Goal: Task Accomplishment & Management: Manage account settings

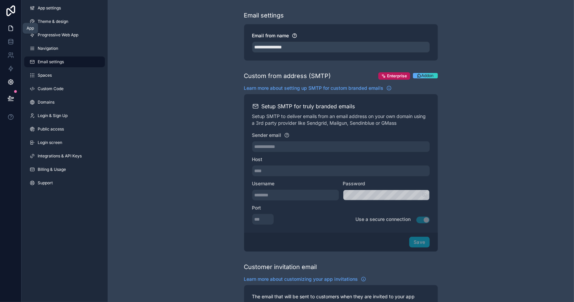
click at [11, 26] on icon at bounding box center [11, 28] width 4 height 5
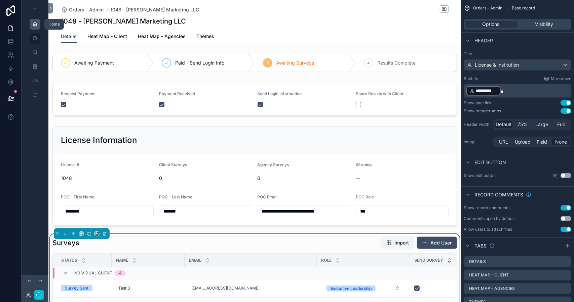
click at [35, 25] on icon "scrollable content" at bounding box center [34, 24] width 5 height 5
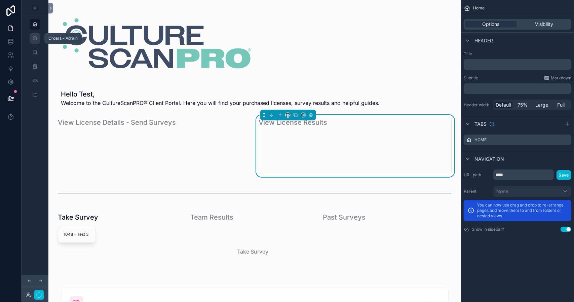
click at [35, 41] on div "scrollable content" at bounding box center [35, 38] width 8 height 11
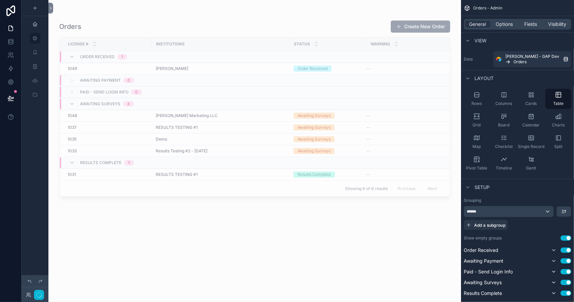
click at [419, 254] on div "scrollable content" at bounding box center [254, 147] width 413 height 294
click at [28, 293] on icon at bounding box center [28, 294] width 5 height 5
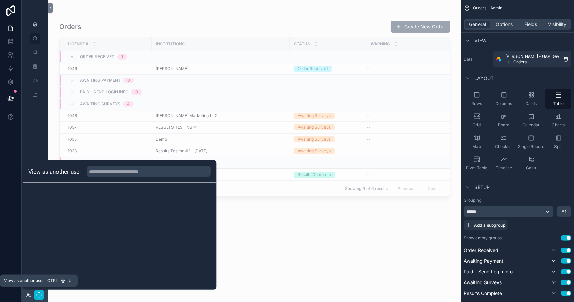
click at [27, 296] on icon at bounding box center [28, 296] width 3 height 1
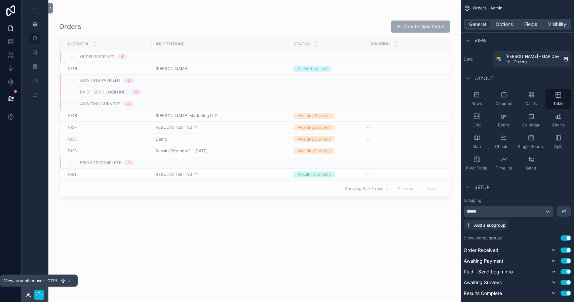
click at [28, 296] on icon at bounding box center [28, 296] width 3 height 1
click at [239, 257] on div "Orders Create New Order License # Institutions Status Warning Order Received 1 …" at bounding box center [254, 155] width 391 height 278
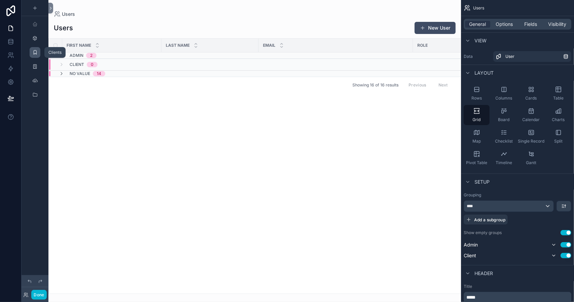
click at [34, 51] on icon "scrollable content" at bounding box center [34, 52] width 5 height 5
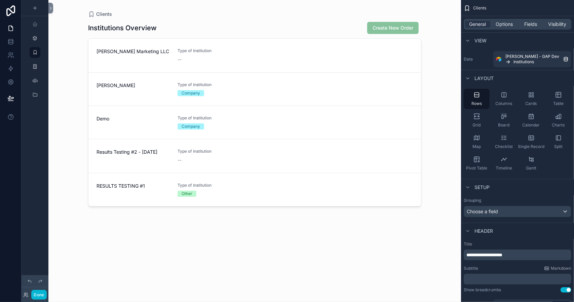
click at [118, 51] on div "scrollable content" at bounding box center [255, 147] width 344 height 294
click at [118, 51] on span "Stewart Marketing LLC" at bounding box center [133, 51] width 73 height 7
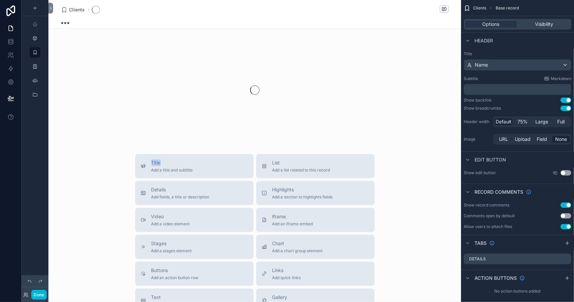
click at [118, 51] on div "scrollable content" at bounding box center [254, 90] width 413 height 106
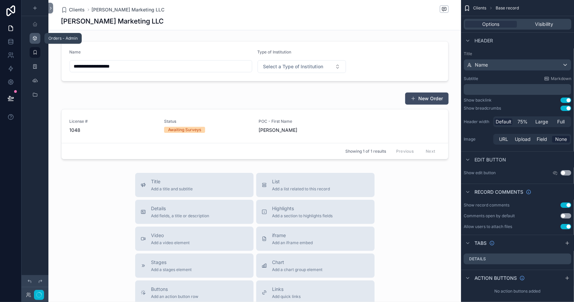
click at [34, 38] on icon "scrollable content" at bounding box center [34, 38] width 5 height 5
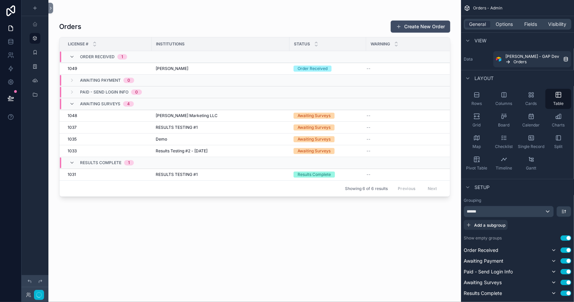
click at [102, 118] on div "scrollable content" at bounding box center [254, 147] width 413 height 294
click at [102, 118] on td "1048 1048" at bounding box center [106, 116] width 92 height 12
click at [94, 116] on div "1048 1048" at bounding box center [108, 115] width 80 height 5
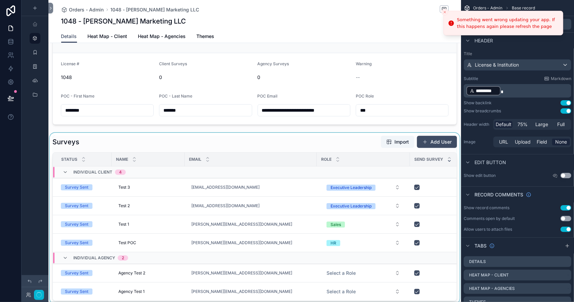
scroll to position [236, 0]
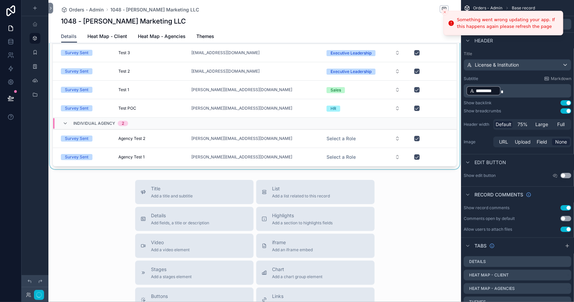
click at [101, 137] on div "scrollable content" at bounding box center [254, 83] width 413 height 171
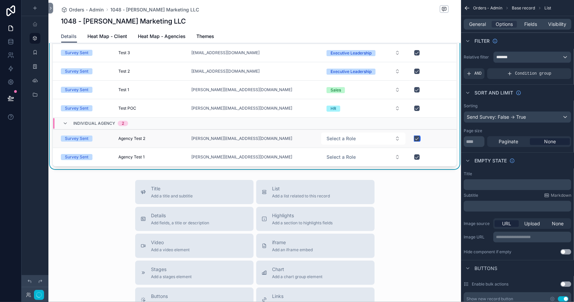
click at [418, 138] on button "scrollable content" at bounding box center [417, 138] width 5 height 5
click at [418, 70] on button "scrollable content" at bounding box center [417, 71] width 5 height 5
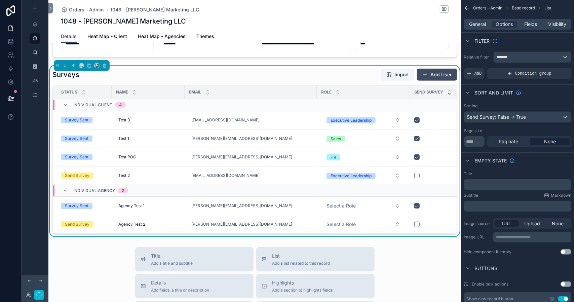
scroll to position [168, 0]
click at [418, 174] on button "scrollable content" at bounding box center [417, 175] width 5 height 5
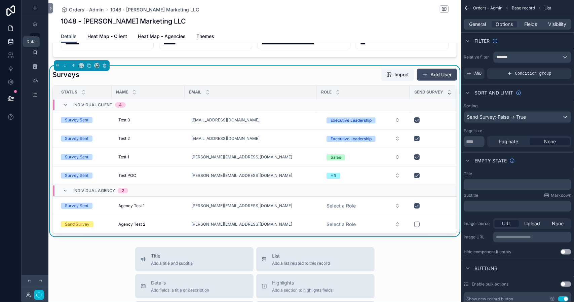
click at [11, 39] on icon at bounding box center [10, 41] width 7 height 7
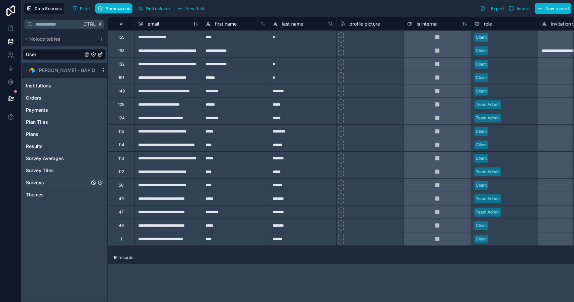
click at [48, 181] on div "Surveys" at bounding box center [64, 182] width 83 height 11
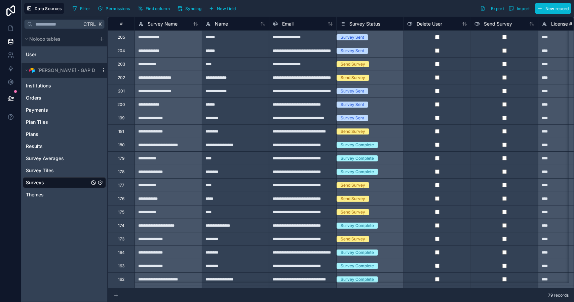
click at [182, 53] on div "**********" at bounding box center [168, 50] width 67 height 13
click at [118, 51] on div "204" at bounding box center [121, 50] width 8 height 5
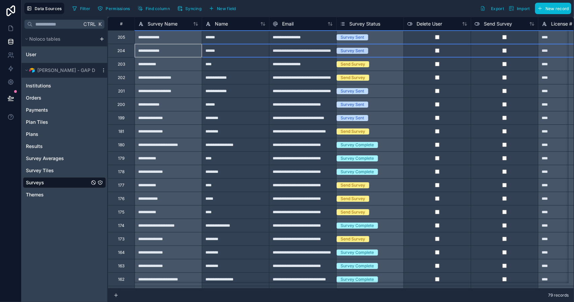
click at [118, 51] on div "204" at bounding box center [121, 50] width 8 height 5
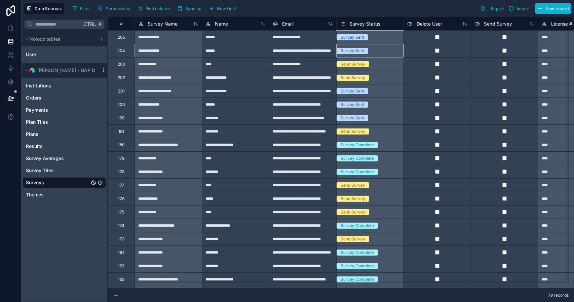
click at [357, 52] on div "Survey Sent" at bounding box center [370, 50] width 67 height 13
click at [358, 52] on div "Survey Sent" at bounding box center [370, 50] width 67 height 13
click at [47, 168] on span "Survey Tiles" at bounding box center [40, 170] width 28 height 7
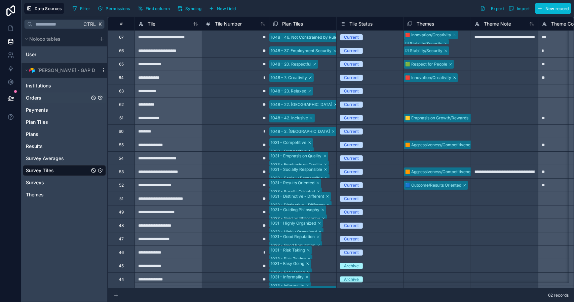
click at [41, 96] on div "Orders" at bounding box center [64, 98] width 83 height 11
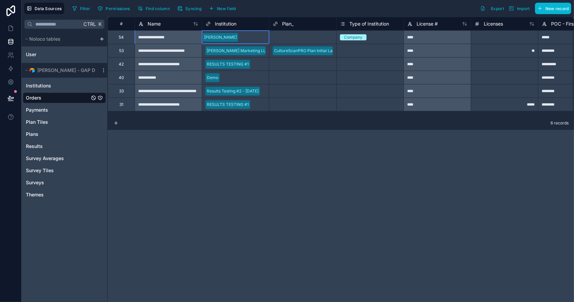
click at [218, 37] on div "Dave Demo" at bounding box center [220, 37] width 33 height 6
click at [224, 51] on div "Stewart Marketing LLC" at bounding box center [235, 51] width 62 height 6
click at [287, 50] on div "CultureScanPRO Plan Initial Launch and 1 more - 20 User Profiles + Composite Sc…" at bounding box center [355, 51] width 162 height 6
click at [244, 49] on div "Stewart Marketing LLC" at bounding box center [238, 51] width 62 height 6
click at [176, 52] on div "**********" at bounding box center [168, 50] width 67 height 13
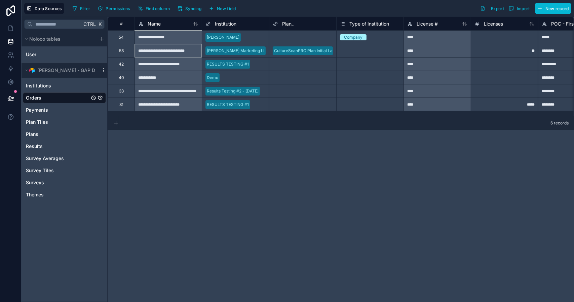
click at [176, 52] on div "**********" at bounding box center [168, 50] width 67 height 13
click at [50, 56] on div "User" at bounding box center [64, 54] width 83 height 11
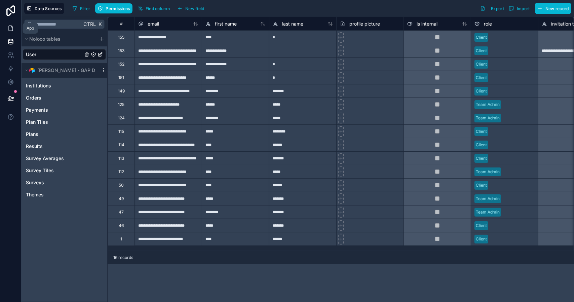
click at [12, 27] on icon at bounding box center [10, 28] width 7 height 7
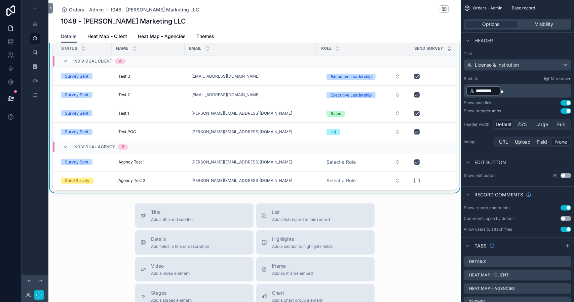
scroll to position [236, 0]
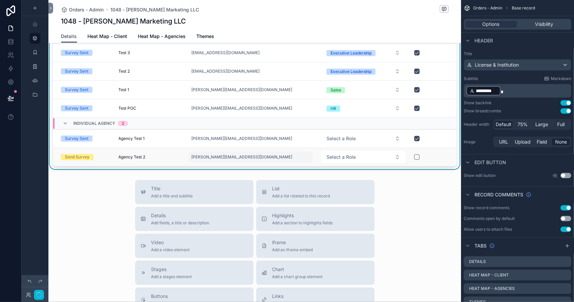
click at [286, 156] on div "Michelle+Agency2@Flowconsulting.llc" at bounding box center [251, 157] width 124 height 11
click at [246, 166] on input "**********" at bounding box center [224, 165] width 64 height 9
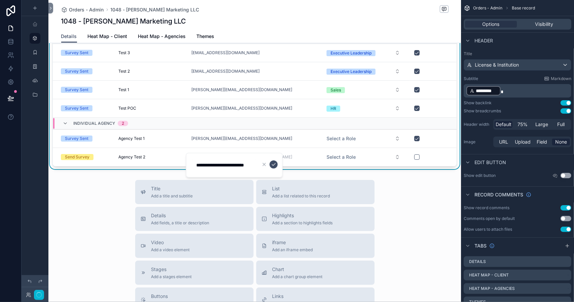
scroll to position [0, 12]
type input "**********"
click at [290, 152] on div "Michelle+Agency2@Flowconsulting.llc" at bounding box center [251, 157] width 124 height 11
click at [274, 165] on icon "scrollable content" at bounding box center [273, 164] width 5 height 5
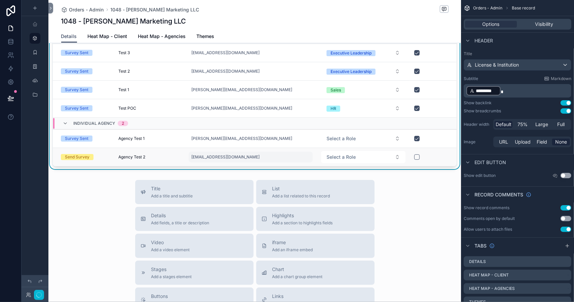
click at [260, 156] on div "dwindahl@rojekconsilting.com" at bounding box center [251, 157] width 124 height 11
click at [222, 165] on input "**********" at bounding box center [224, 165] width 64 height 9
click at [204, 165] on input "**********" at bounding box center [224, 165] width 64 height 9
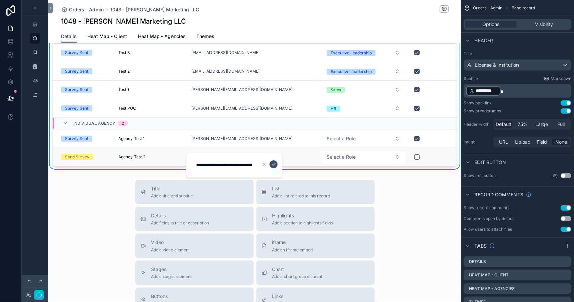
drag, startPoint x: 236, startPoint y: 166, endPoint x: 183, endPoint y: 162, distance: 53.0
click at [183, 162] on div "**********" at bounding box center [254, 151] width 413 height 302
click at [230, 167] on input "**********" at bounding box center [224, 165] width 64 height 9
click at [264, 166] on icon "scrollable content" at bounding box center [264, 164] width 5 height 5
type input "**********"
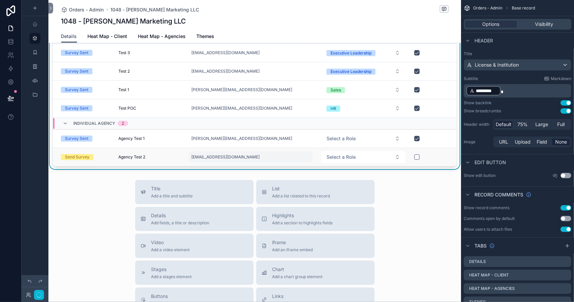
click at [269, 154] on div "dwindahl@rojekconsilting.com" at bounding box center [251, 157] width 124 height 11
click at [205, 166] on input "**********" at bounding box center [224, 165] width 64 height 9
click at [237, 166] on input "**********" at bounding box center [224, 165] width 64 height 9
type input "**********"
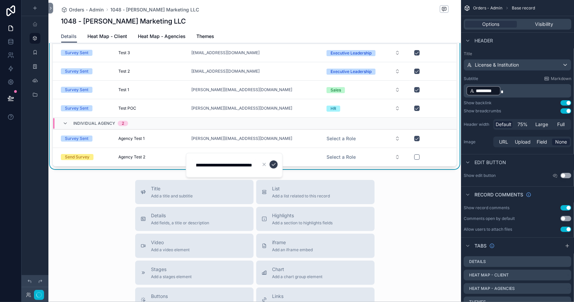
scroll to position [0, 0]
click at [274, 165] on icon "scrollable content" at bounding box center [273, 164] width 5 height 5
click at [269, 154] on div "dwindahl+client@rojekconsilting.com" at bounding box center [251, 157] width 124 height 11
click at [233, 165] on input "**********" at bounding box center [224, 165] width 64 height 9
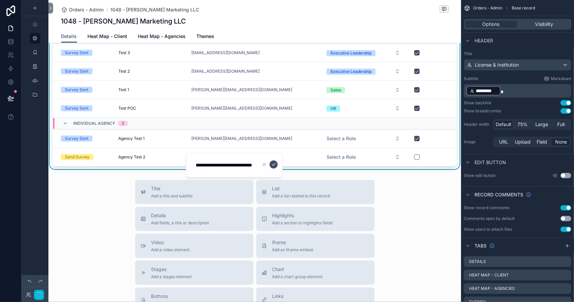
scroll to position [0, 0]
drag, startPoint x: 241, startPoint y: 165, endPoint x: 186, endPoint y: 166, distance: 54.2
click at [186, 166] on div "**********" at bounding box center [234, 165] width 97 height 25
type input "**********"
click at [275, 164] on icon "scrollable content" at bounding box center [273, 164] width 5 height 5
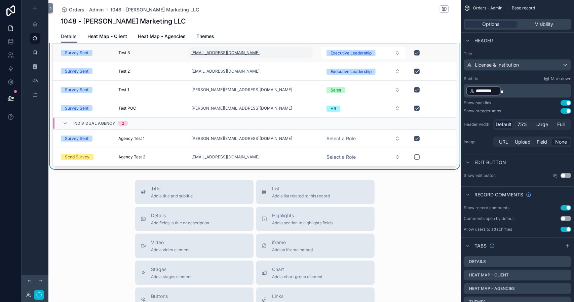
click at [224, 52] on link "dcwindahl@aol.com" at bounding box center [225, 52] width 68 height 5
click at [300, 15] on div "Orders - Admin 1048 - Stewart Marketing LLC 1048 - Stewart Marketing LLC" at bounding box center [255, 15] width 388 height 30
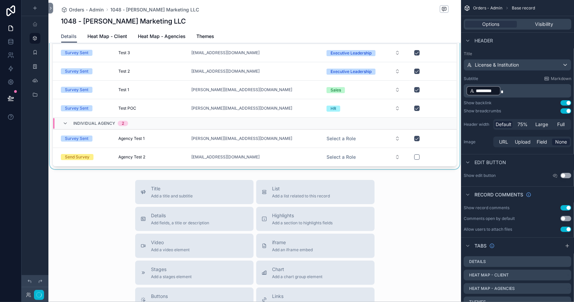
click at [89, 52] on div "scrollable content" at bounding box center [254, 83] width 413 height 171
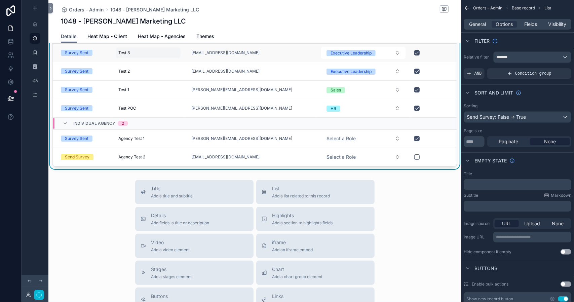
click at [121, 52] on span "Test 3" at bounding box center [123, 52] width 11 height 5
click at [266, 24] on div "1048 - Stewart Marketing LLC" at bounding box center [255, 20] width 388 height 9
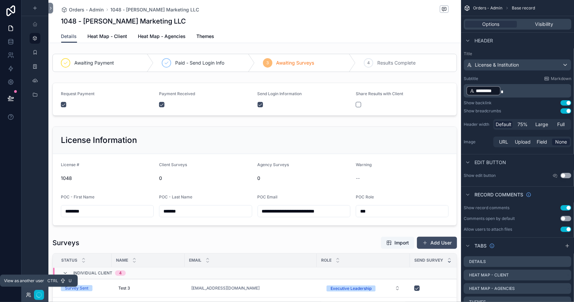
click at [28, 294] on icon at bounding box center [28, 294] width 2 height 2
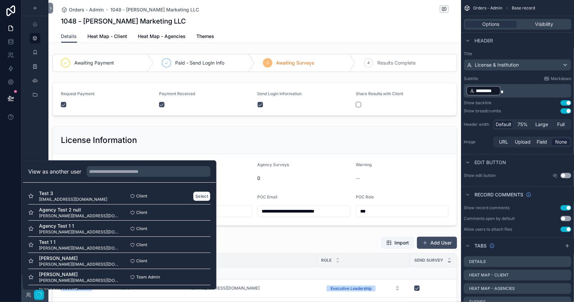
click at [90, 196] on div "Test 3 dcwindahl@aol.com" at bounding box center [73, 196] width 91 height 12
click at [195, 194] on button "Select" at bounding box center [202, 196] width 17 height 10
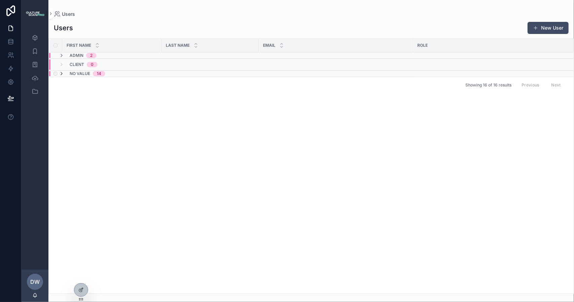
click at [61, 73] on icon "scrollable content" at bounding box center [61, 73] width 5 height 5
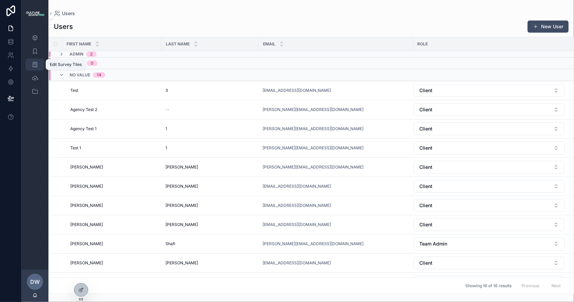
click at [36, 63] on icon "scrollable content" at bounding box center [35, 64] width 7 height 7
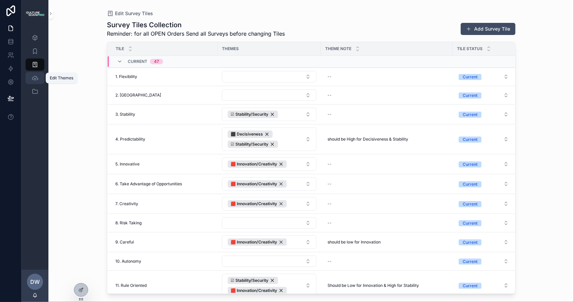
click at [34, 79] on icon "scrollable content" at bounding box center [35, 78] width 7 height 7
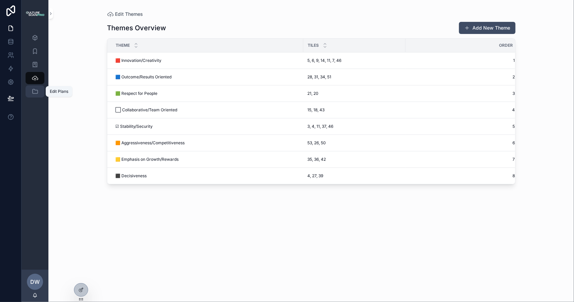
click at [35, 91] on icon "scrollable content" at bounding box center [35, 91] width 7 height 7
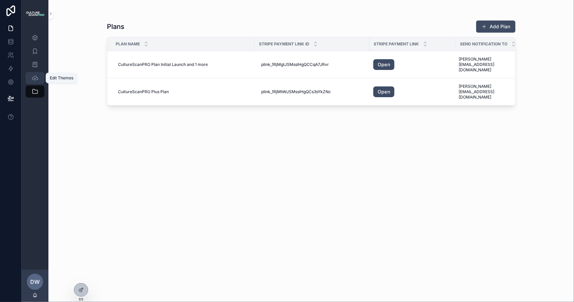
click at [37, 78] on icon "scrollable content" at bounding box center [35, 78] width 7 height 7
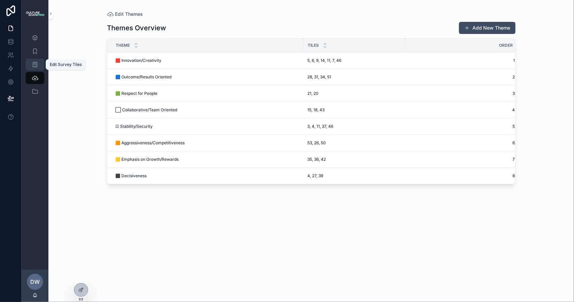
click at [36, 66] on icon "scrollable content" at bounding box center [35, 64] width 7 height 7
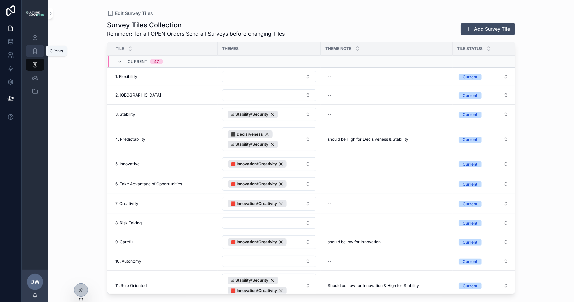
click at [36, 50] on icon "scrollable content" at bounding box center [35, 51] width 7 height 7
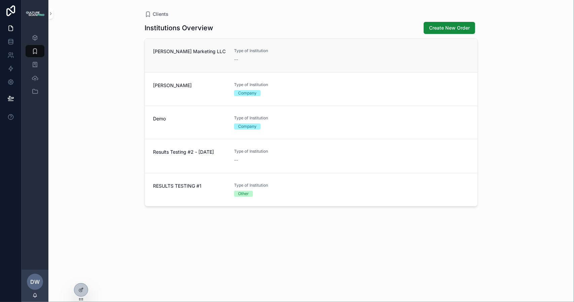
click at [181, 55] on div "[PERSON_NAME] Marketing LLC" at bounding box center [189, 55] width 73 height 15
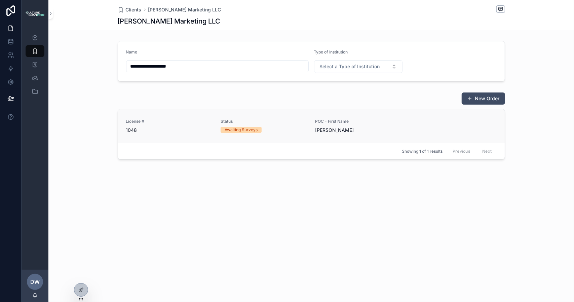
click at [280, 130] on div "Awaiting Surveys" at bounding box center [264, 130] width 87 height 6
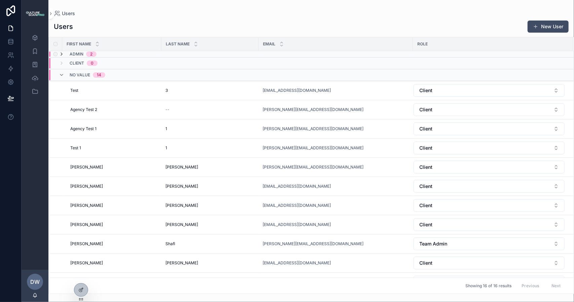
click at [62, 54] on icon "scrollable content" at bounding box center [61, 53] width 5 height 5
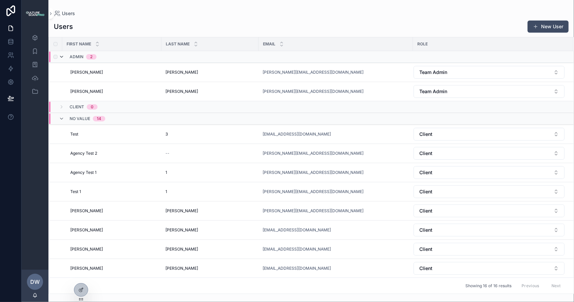
click at [61, 56] on icon "scrollable content" at bounding box center [61, 56] width 5 height 5
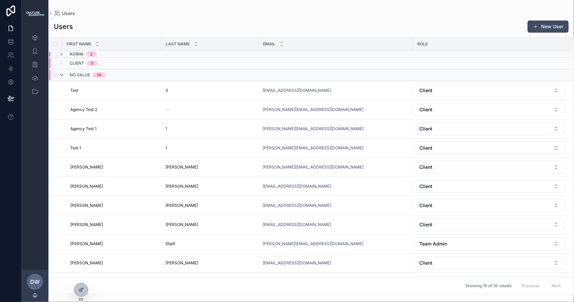
click at [61, 75] on icon "scrollable content" at bounding box center [61, 74] width 5 height 5
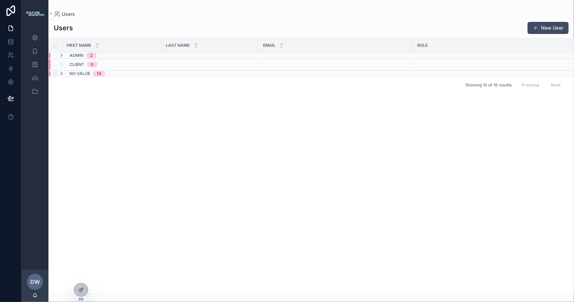
click at [61, 73] on icon "scrollable content" at bounding box center [61, 73] width 5 height 5
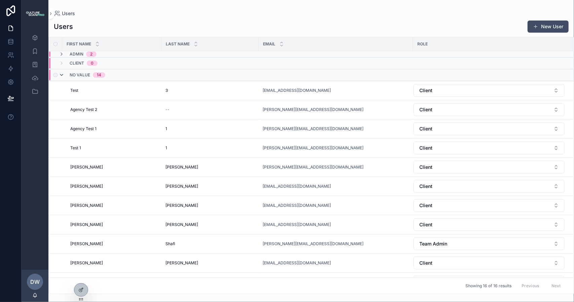
click at [62, 75] on icon "scrollable content" at bounding box center [61, 74] width 5 height 5
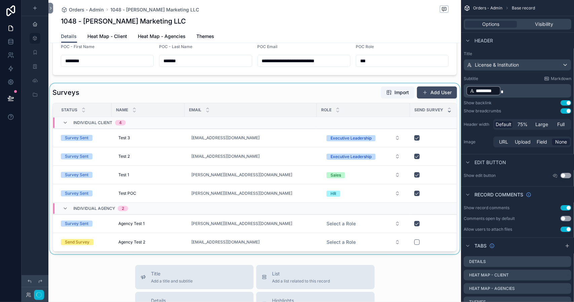
scroll to position [168, 0]
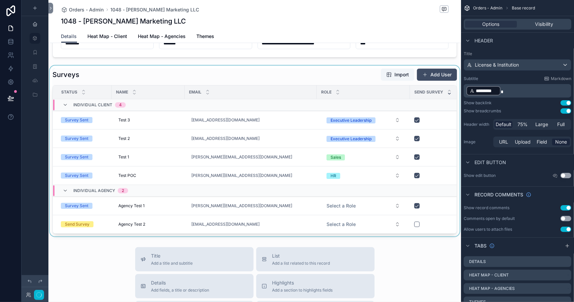
click at [417, 224] on div "scrollable content" at bounding box center [254, 151] width 413 height 171
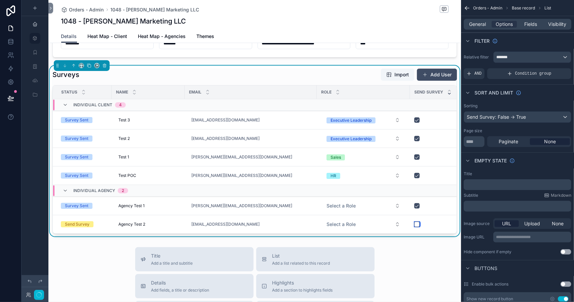
click at [417, 224] on button "scrollable content" at bounding box center [417, 224] width 5 height 5
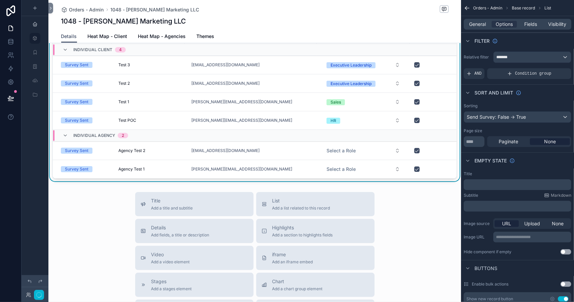
scroll to position [236, 0]
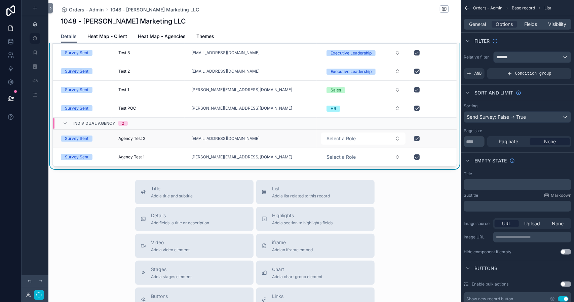
click at [75, 136] on div "Survey Sent" at bounding box center [77, 139] width 24 height 6
click at [207, 136] on link "[EMAIL_ADDRESS][DOMAIN_NAME]" at bounding box center [225, 138] width 68 height 5
click at [336, 20] on div "1048 - Stewart Marketing LLC" at bounding box center [255, 20] width 388 height 9
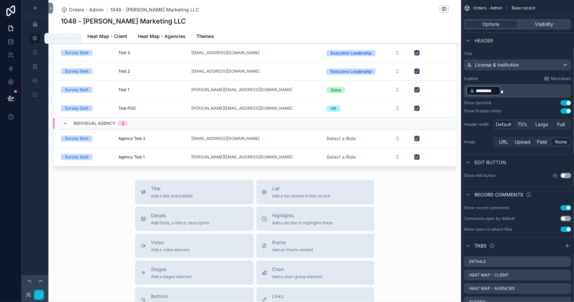
click at [34, 38] on icon "scrollable content" at bounding box center [34, 38] width 5 height 5
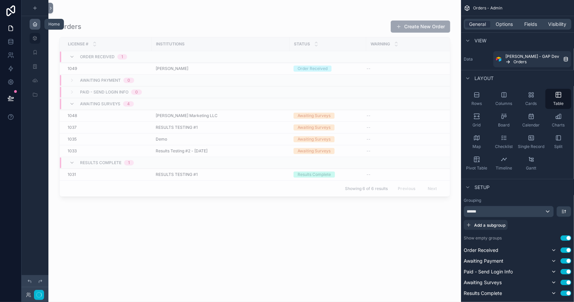
click at [35, 24] on icon "scrollable content" at bounding box center [34, 24] width 5 height 5
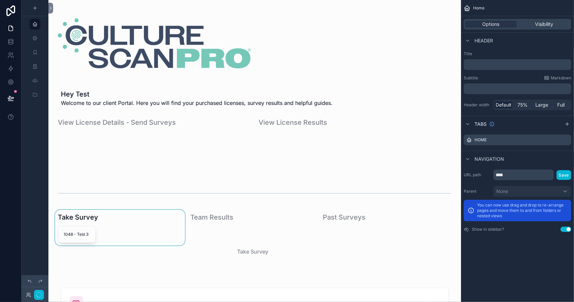
click at [80, 235] on div "scrollable content" at bounding box center [120, 245] width 133 height 70
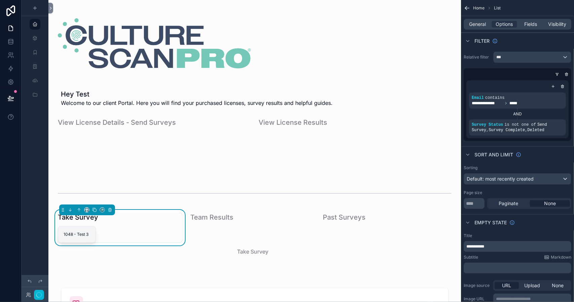
click at [80, 235] on span "1048 - Test 3" at bounding box center [77, 234] width 27 height 5
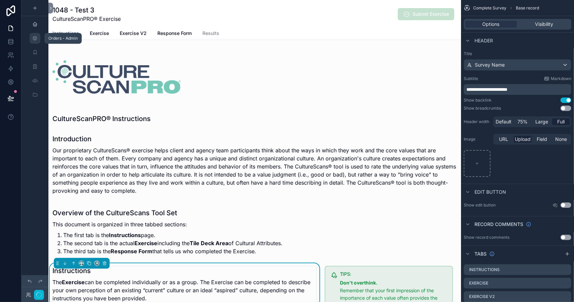
click at [35, 38] on icon "scrollable content" at bounding box center [34, 38] width 5 height 5
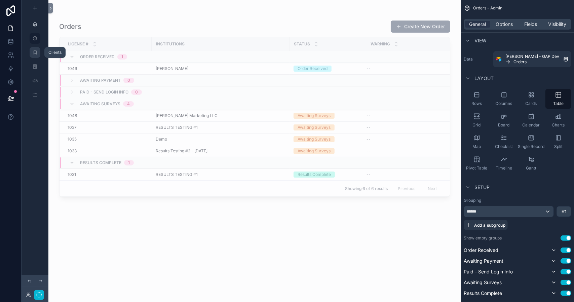
click at [35, 54] on icon "scrollable content" at bounding box center [34, 52] width 5 height 5
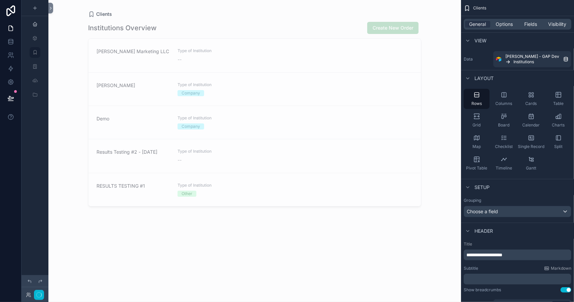
click at [111, 57] on div "scrollable content" at bounding box center [255, 147] width 344 height 294
click at [111, 57] on div "Stewart Marketing LLC" at bounding box center [133, 55] width 73 height 15
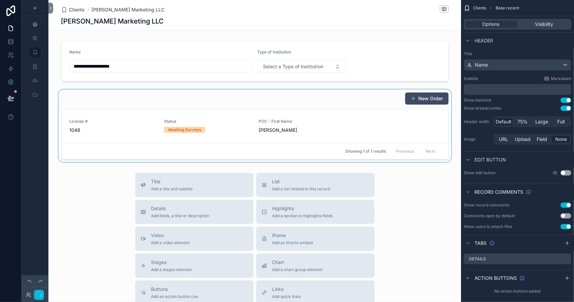
click at [175, 130] on div "scrollable content" at bounding box center [254, 126] width 413 height 73
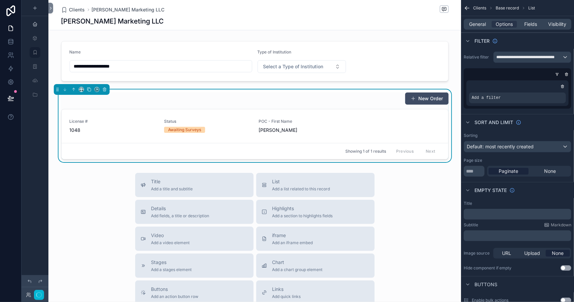
click at [175, 130] on div "Awaiting Surveys" at bounding box center [184, 130] width 33 height 6
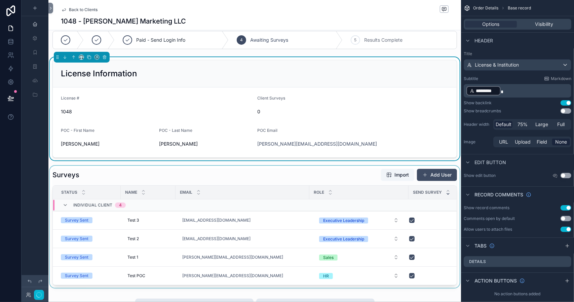
scroll to position [1, 0]
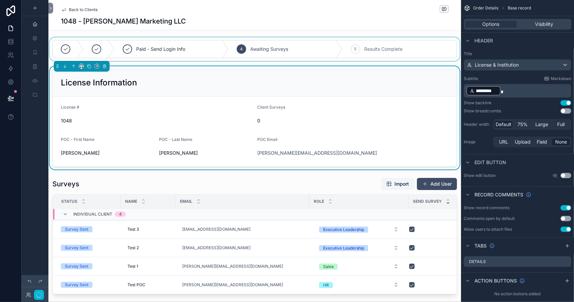
click at [256, 52] on div "scrollable content" at bounding box center [254, 49] width 413 height 24
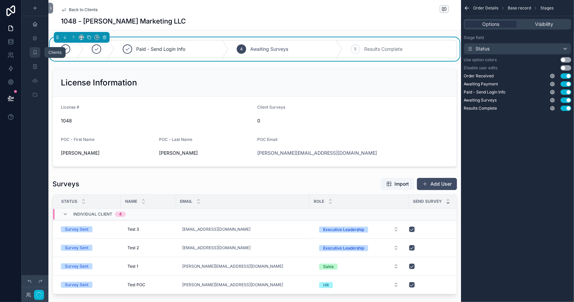
click at [34, 50] on icon "scrollable content" at bounding box center [34, 52] width 5 height 5
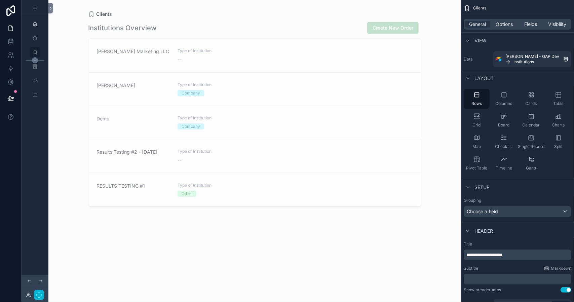
click at [34, 62] on icon "scrollable content" at bounding box center [35, 60] width 6 height 6
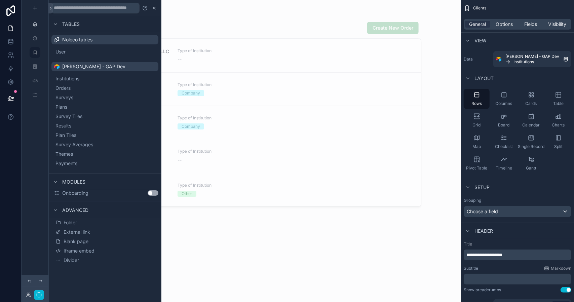
click at [28, 9] on div "scrollable content" at bounding box center [35, 8] width 27 height 16
click at [34, 53] on icon "scrollable content" at bounding box center [34, 52] width 5 height 5
click at [70, 97] on span "Surveys" at bounding box center [73, 97] width 18 height 7
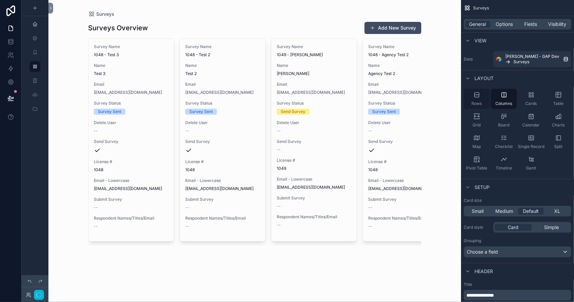
click at [478, 95] on icon "scrollable content" at bounding box center [477, 95] width 7 height 7
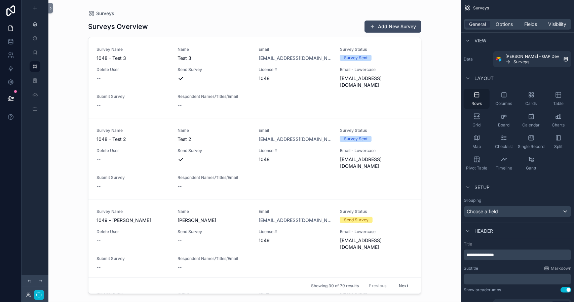
click at [478, 95] on icon "scrollable content" at bounding box center [477, 95] width 7 height 7
click at [559, 97] on icon "scrollable content" at bounding box center [559, 95] width 7 height 7
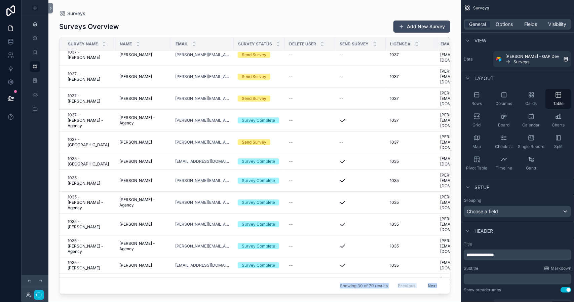
scroll to position [241, 0]
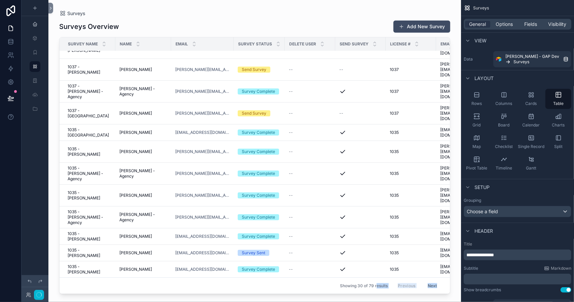
drag, startPoint x: 270, startPoint y: 290, endPoint x: 372, endPoint y: 293, distance: 102.7
click at [372, 293] on div "scrollable content" at bounding box center [254, 147] width 413 height 294
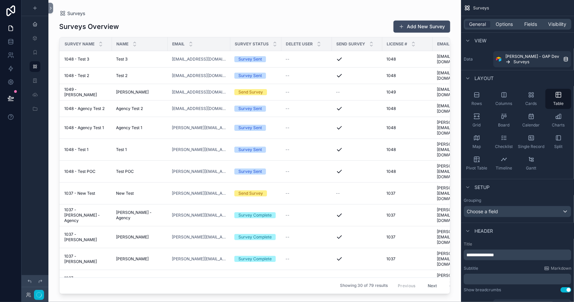
scroll to position [0, 0]
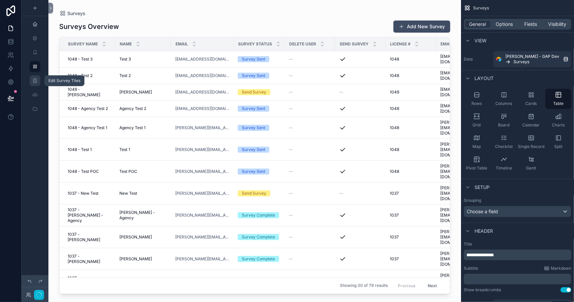
click at [35, 80] on icon "scrollable content" at bounding box center [34, 80] width 5 height 5
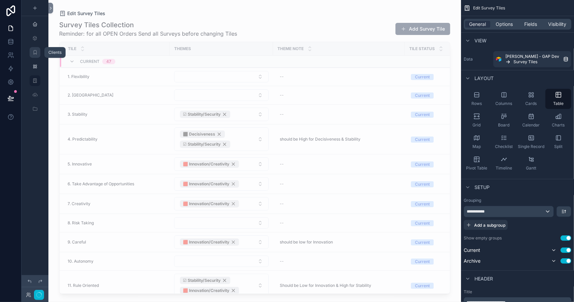
click at [36, 52] on icon "scrollable content" at bounding box center [34, 52] width 5 height 5
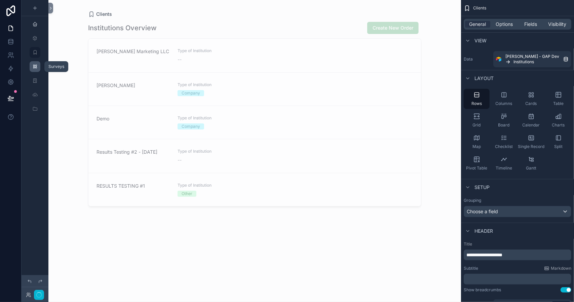
click at [36, 64] on icon "scrollable content" at bounding box center [34, 66] width 5 height 5
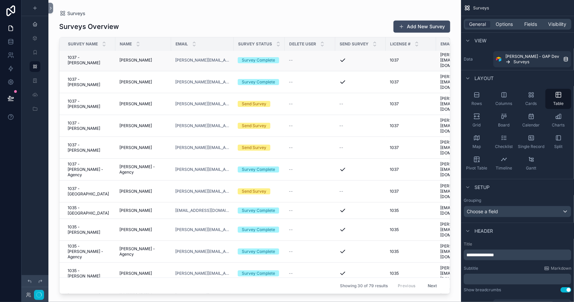
scroll to position [241, 0]
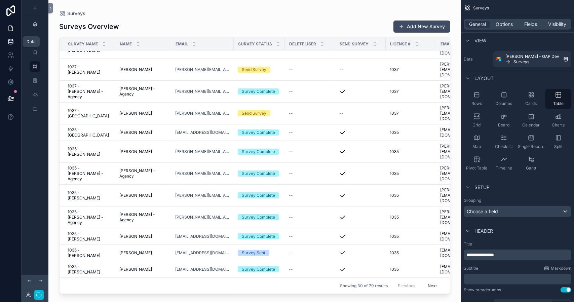
click at [10, 39] on icon at bounding box center [10, 41] width 7 height 7
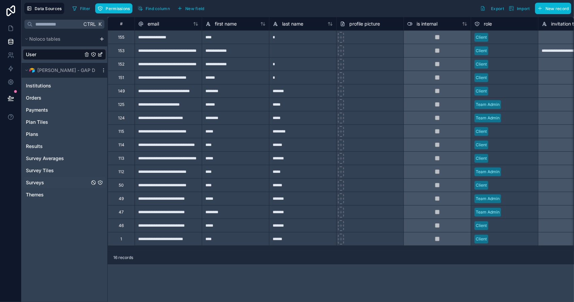
click at [50, 181] on div "Surveys" at bounding box center [64, 182] width 83 height 11
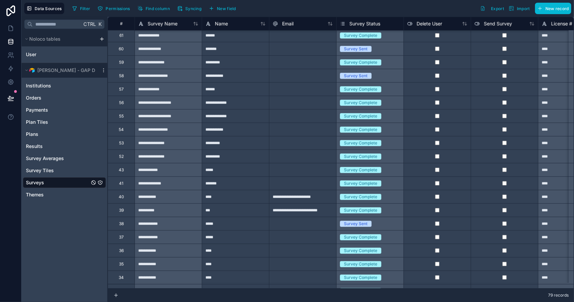
scroll to position [810, 0]
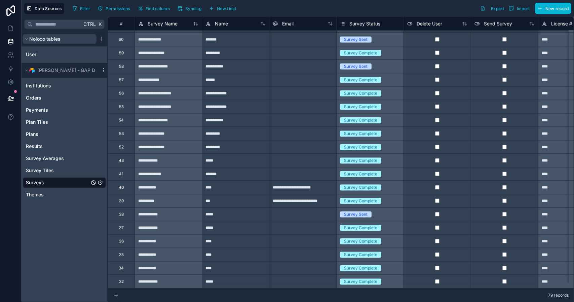
click at [47, 38] on span "Noloco tables" at bounding box center [44, 39] width 31 height 7
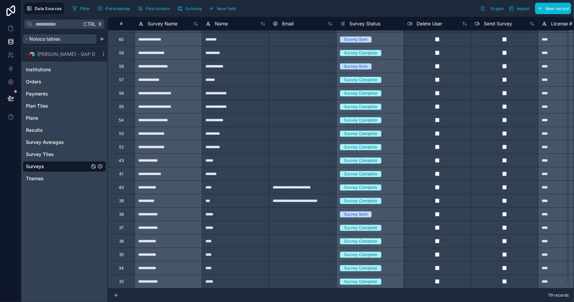
click at [47, 38] on span "Noloco tables" at bounding box center [44, 39] width 31 height 7
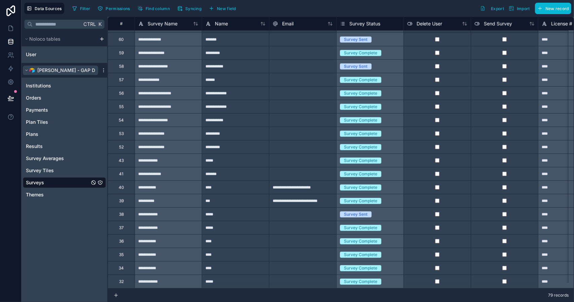
click at [51, 68] on span "ROJEK - GAP Dev" at bounding box center [68, 70] width 63 height 7
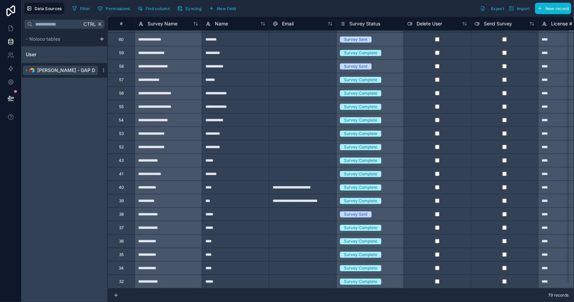
click at [51, 68] on span "ROJEK - GAP Dev" at bounding box center [68, 70] width 63 height 7
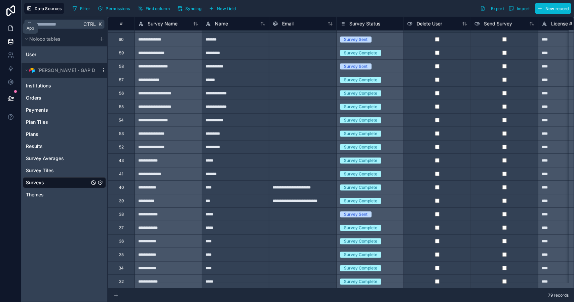
click at [11, 27] on icon at bounding box center [10, 28] width 7 height 7
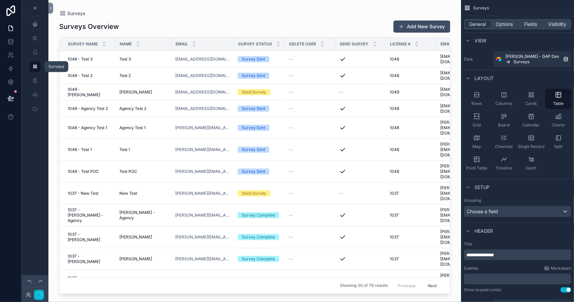
click at [36, 67] on icon "scrollable content" at bounding box center [34, 66] width 5 height 5
drag, startPoint x: 37, startPoint y: 67, endPoint x: 27, endPoint y: 94, distance: 28.8
click at [27, 94] on div "scrollable content" at bounding box center [35, 95] width 27 height 12
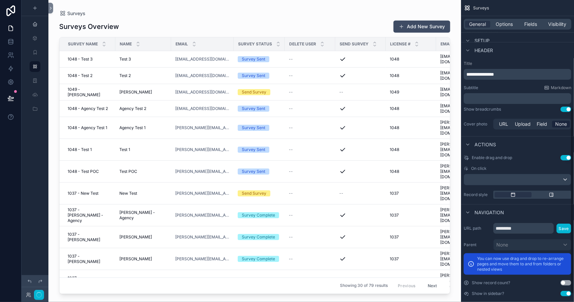
scroll to position [188, 0]
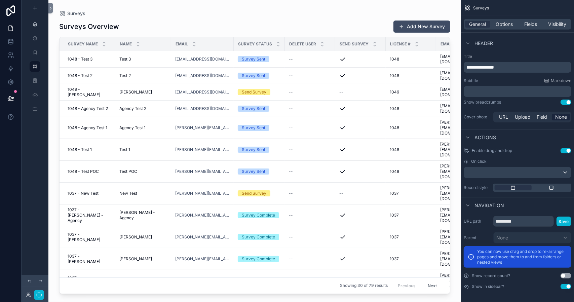
click at [565, 287] on button "Use setting" at bounding box center [566, 286] width 11 height 5
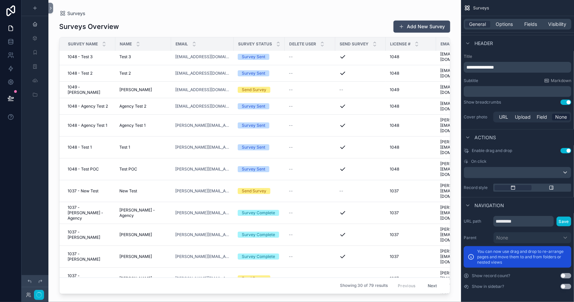
scroll to position [0, 0]
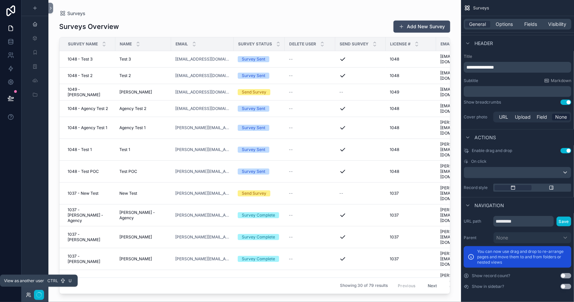
click at [27, 293] on icon at bounding box center [28, 294] width 5 height 5
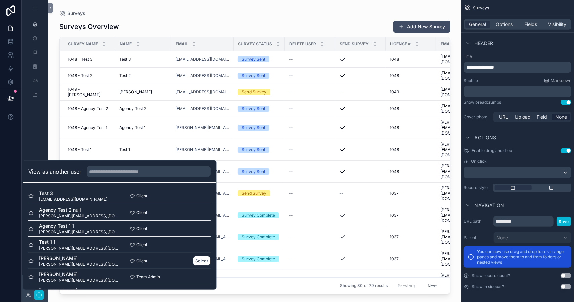
scroll to position [146, 0]
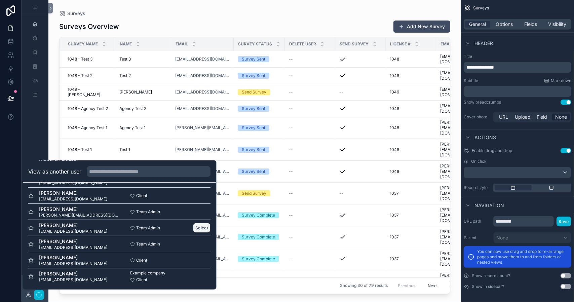
click at [197, 224] on button "Select" at bounding box center [202, 228] width 17 height 10
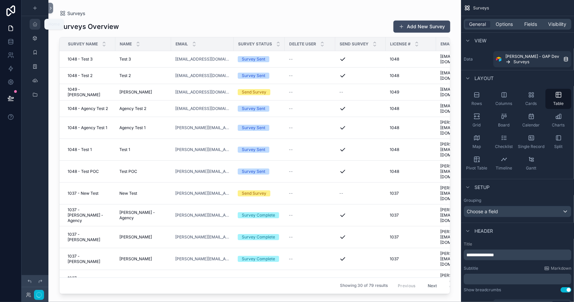
click at [34, 23] on icon "scrollable content" at bounding box center [34, 24] width 5 height 5
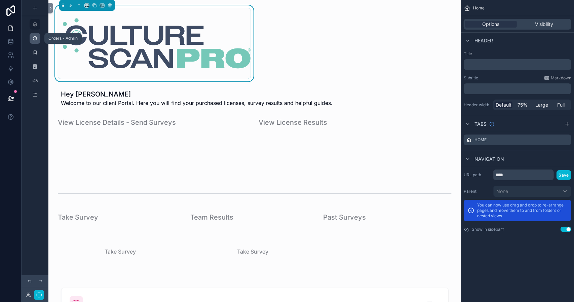
click at [33, 36] on icon "scrollable content" at bounding box center [34, 38] width 5 height 5
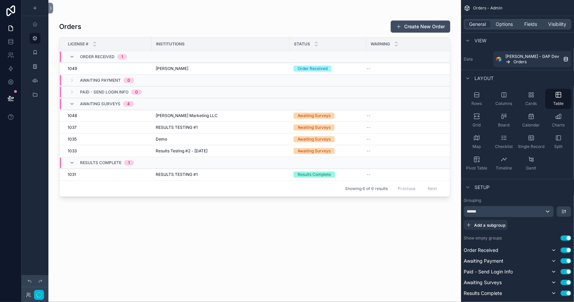
click at [169, 69] on div "scrollable content" at bounding box center [254, 147] width 413 height 294
click at [71, 57] on icon "scrollable content" at bounding box center [71, 56] width 5 height 5
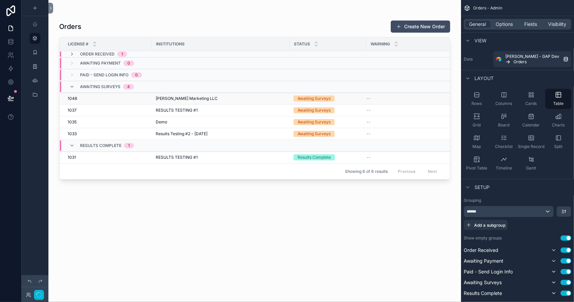
click at [79, 98] on div "1048 1048" at bounding box center [108, 98] width 80 height 5
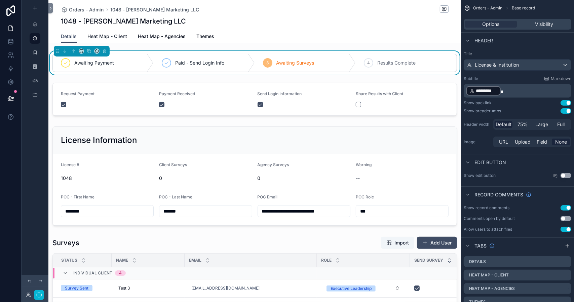
click at [110, 36] on span "Heat Map - Client" at bounding box center [108, 36] width 40 height 7
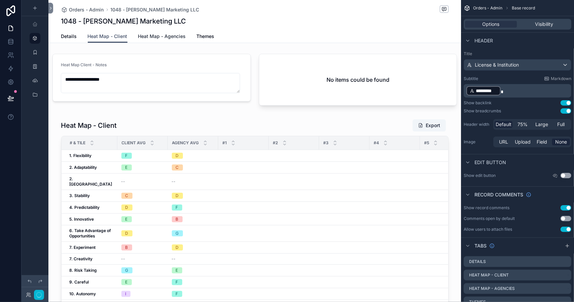
click at [161, 36] on span "Heat Map - Agencies" at bounding box center [162, 36] width 48 height 7
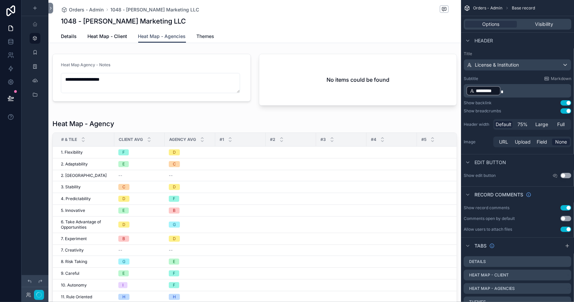
click at [199, 34] on span "Themes" at bounding box center [206, 36] width 18 height 7
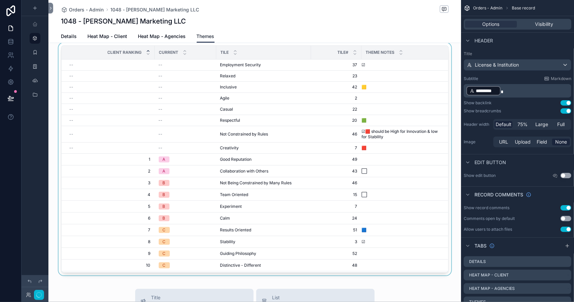
scroll to position [135, 0]
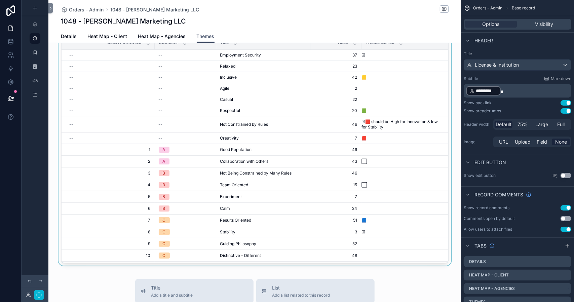
drag, startPoint x: 443, startPoint y: 104, endPoint x: 442, endPoint y: 150, distance: 45.8
click at [442, 150] on div "scrollable content" at bounding box center [254, 151] width 413 height 236
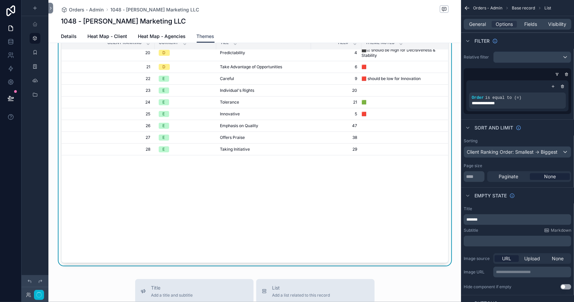
scroll to position [0, 0]
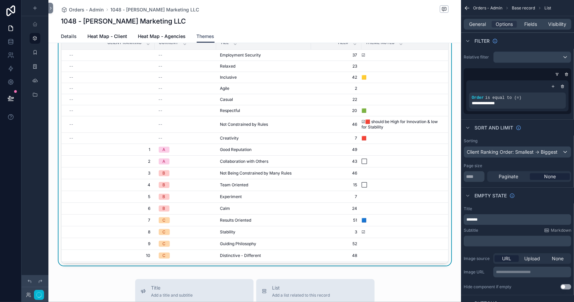
click at [61, 34] on span "Details" at bounding box center [69, 36] width 16 height 7
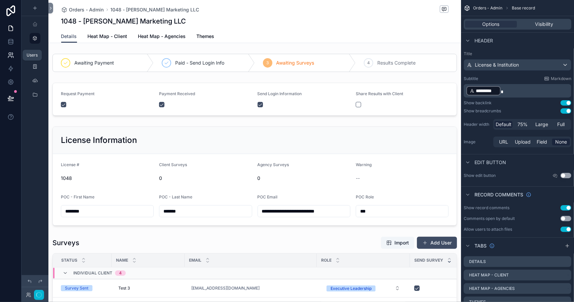
click at [10, 52] on icon at bounding box center [10, 55] width 7 height 7
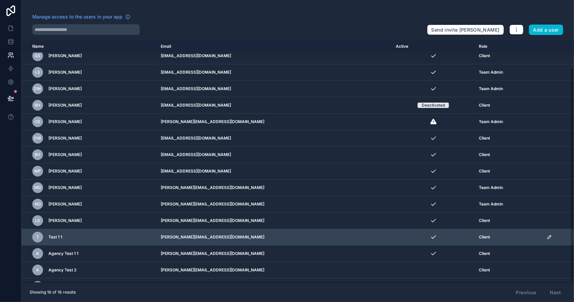
scroll to position [32, 0]
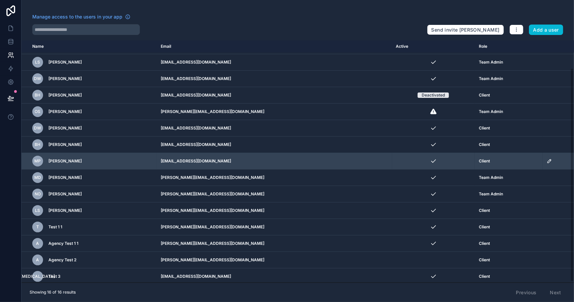
click at [547, 159] on icon "scrollable content" at bounding box center [549, 161] width 5 height 5
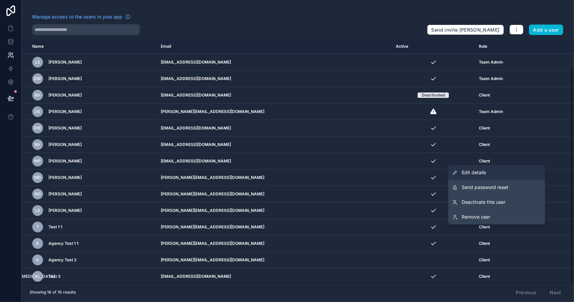
click at [486, 172] on span "Edit details" at bounding box center [474, 172] width 24 height 7
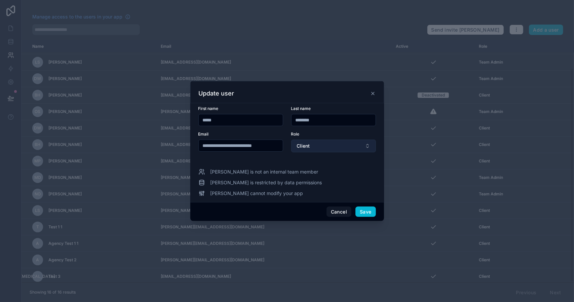
click at [369, 146] on button "Client" at bounding box center [333, 146] width 85 height 13
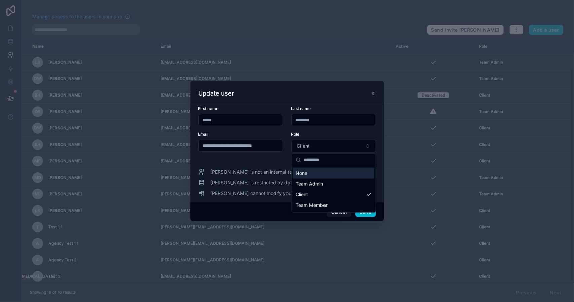
click at [367, 133] on div "Role" at bounding box center [333, 134] width 85 height 5
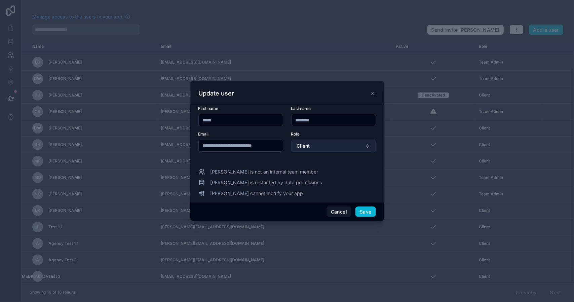
click at [369, 145] on button "Client" at bounding box center [333, 146] width 85 height 13
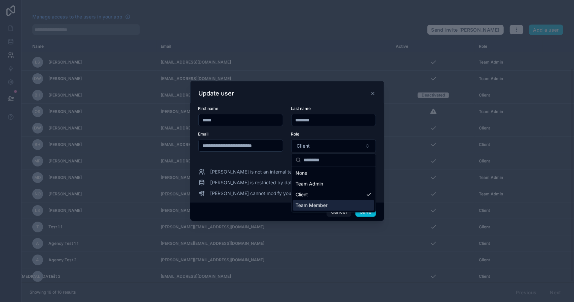
click at [341, 207] on div "Team Member" at bounding box center [333, 205] width 81 height 11
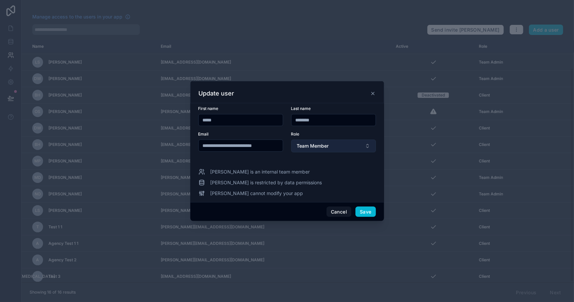
click at [368, 147] on button "Team Member" at bounding box center [333, 146] width 85 height 13
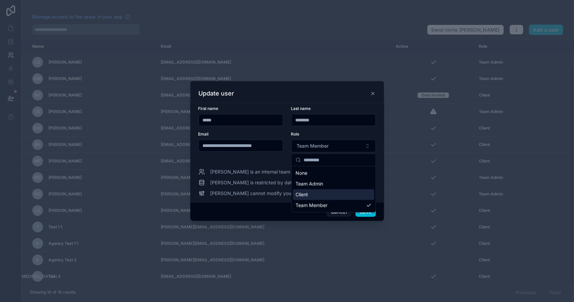
click at [338, 191] on div "Client" at bounding box center [333, 194] width 81 height 11
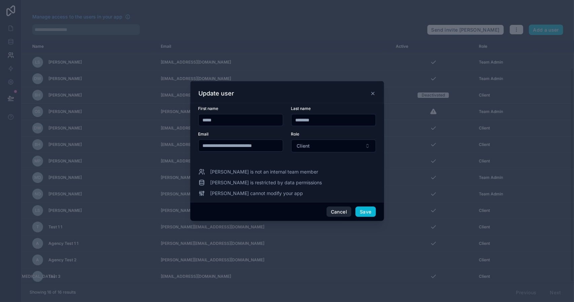
click at [338, 212] on button "Cancel" at bounding box center [339, 212] width 25 height 11
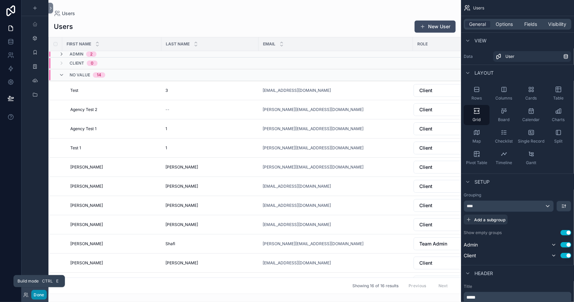
click at [36, 293] on button "Done" at bounding box center [38, 295] width 15 height 10
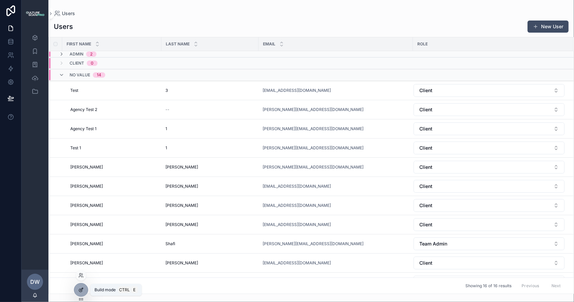
click at [81, 290] on icon at bounding box center [81, 289] width 3 height 3
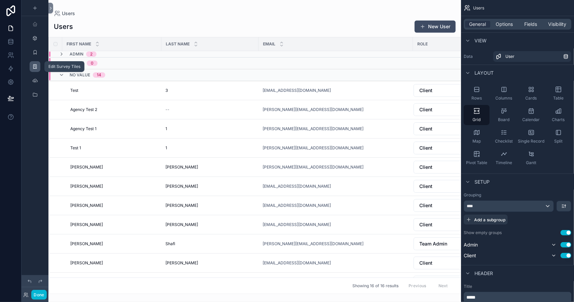
click at [35, 66] on icon "scrollable content" at bounding box center [34, 66] width 5 height 5
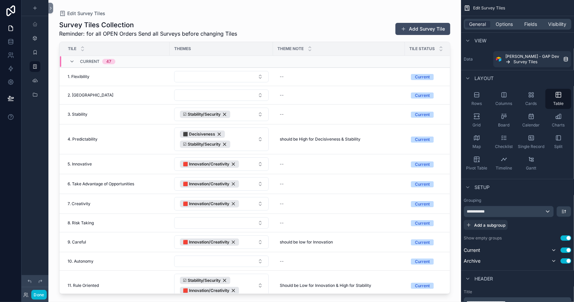
drag, startPoint x: 448, startPoint y: 107, endPoint x: 446, endPoint y: 140, distance: 33.0
click at [446, 140] on div "scrollable content" at bounding box center [254, 147] width 413 height 294
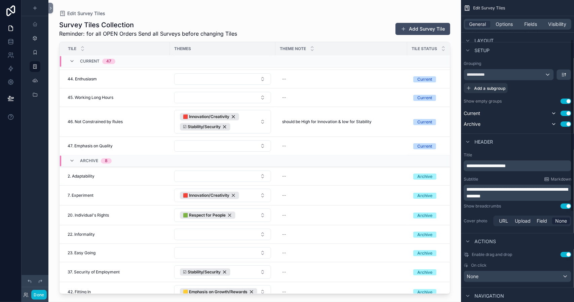
scroll to position [59, 0]
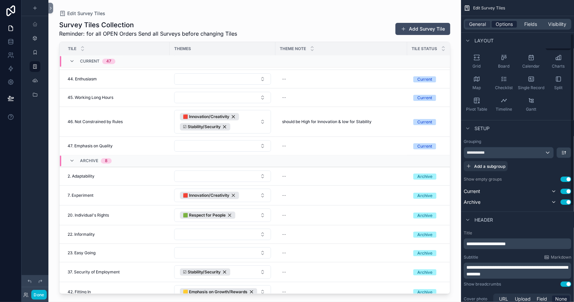
click at [507, 25] on span "Options" at bounding box center [504, 24] width 17 height 7
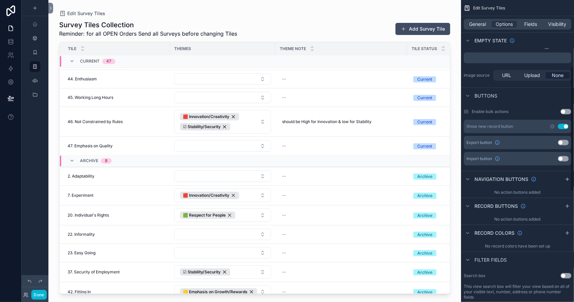
scroll to position [160, 0]
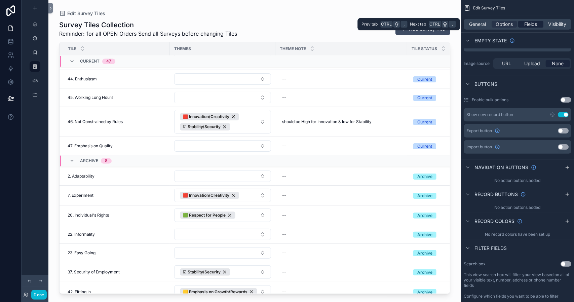
click at [532, 23] on span "Fields" at bounding box center [531, 24] width 13 height 7
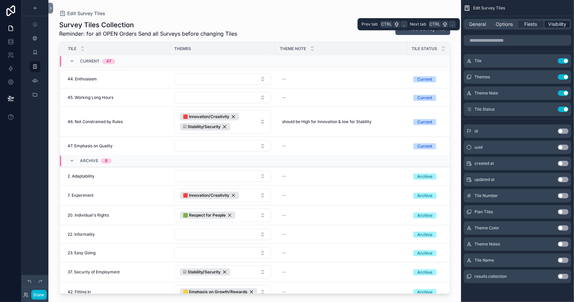
click at [553, 23] on span "Visibility" at bounding box center [558, 24] width 18 height 7
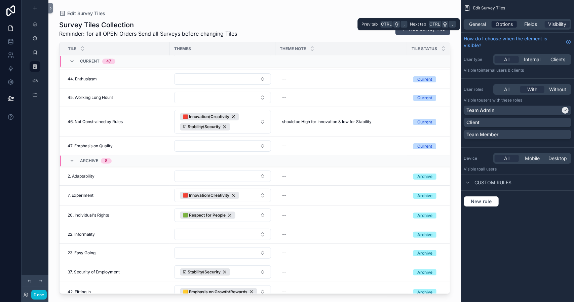
click at [501, 21] on span "Options" at bounding box center [504, 24] width 17 height 7
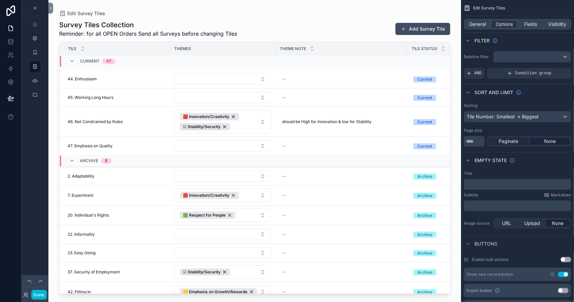
click at [514, 140] on span "Paginate" at bounding box center [509, 141] width 20 height 7
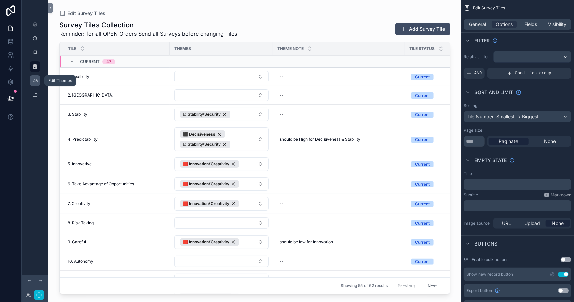
click at [35, 82] on icon "scrollable content" at bounding box center [34, 80] width 5 height 5
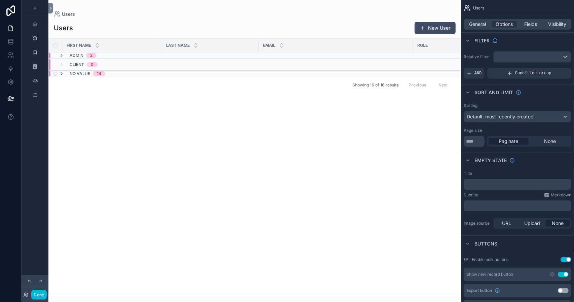
click at [61, 73] on icon "scrollable content" at bounding box center [61, 73] width 5 height 5
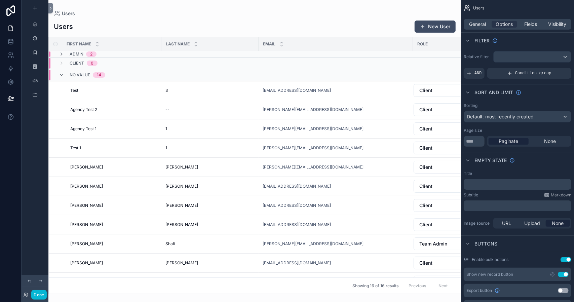
click at [61, 73] on icon "scrollable content" at bounding box center [61, 74] width 5 height 5
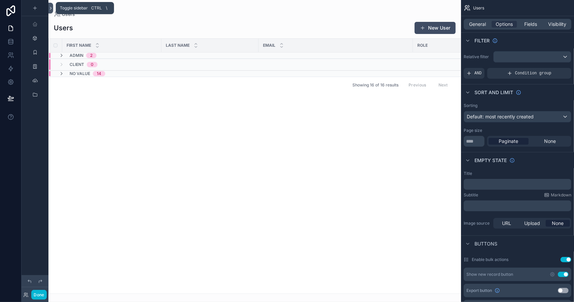
click at [50, 8] on icon at bounding box center [50, 8] width 5 height 5
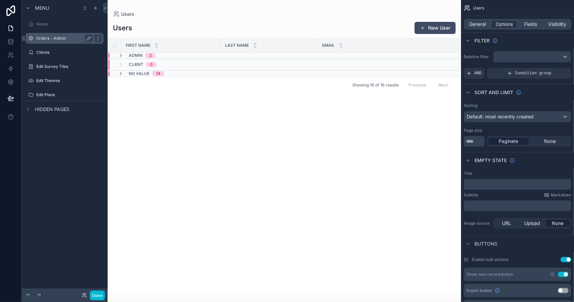
click at [57, 38] on label "Orders - Admin" at bounding box center [63, 38] width 54 height 5
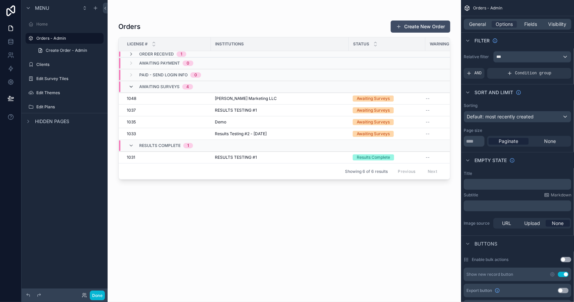
click at [131, 86] on icon "scrollable content" at bounding box center [131, 86] width 5 height 5
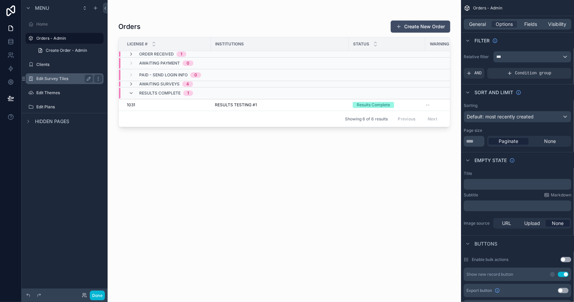
click at [59, 76] on label "Edit Survey Tiles" at bounding box center [63, 78] width 54 height 5
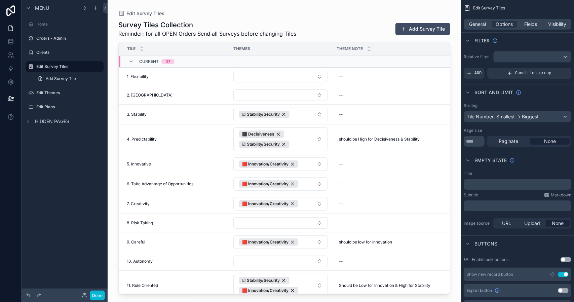
drag, startPoint x: 447, startPoint y: 95, endPoint x: 449, endPoint y: 130, distance: 34.4
click at [449, 130] on div "scrollable content" at bounding box center [285, 147] width 354 height 294
click at [64, 92] on label "Edit Themes" at bounding box center [63, 92] width 54 height 5
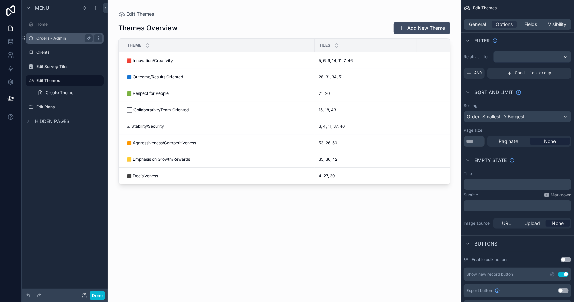
click at [56, 39] on label "Orders - Admin" at bounding box center [63, 38] width 54 height 5
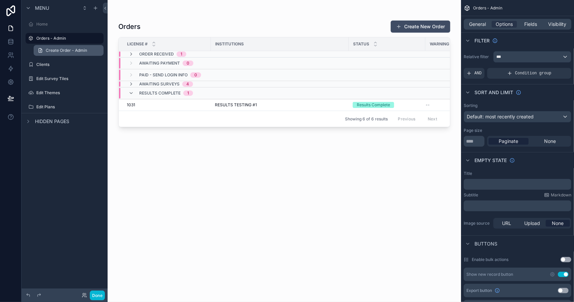
click at [55, 49] on span "Create Order - Admin" at bounding box center [66, 50] width 41 height 5
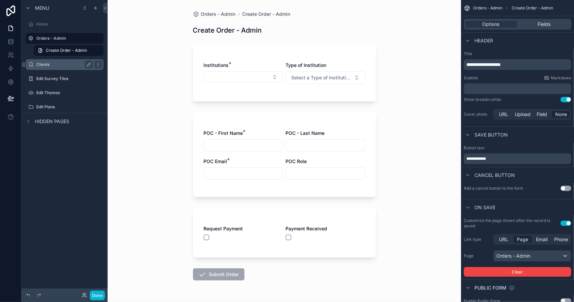
click at [56, 64] on label "Clients" at bounding box center [63, 64] width 54 height 5
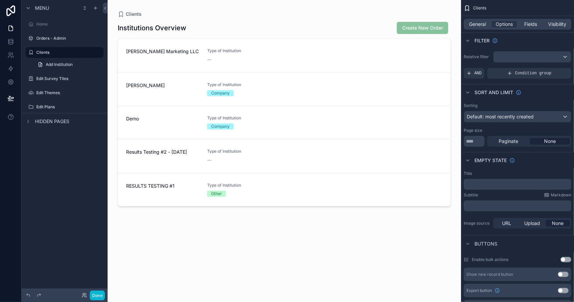
click at [54, 121] on span "Hidden pages" at bounding box center [52, 121] width 34 height 7
click at [48, 23] on label "Home" at bounding box center [63, 24] width 54 height 5
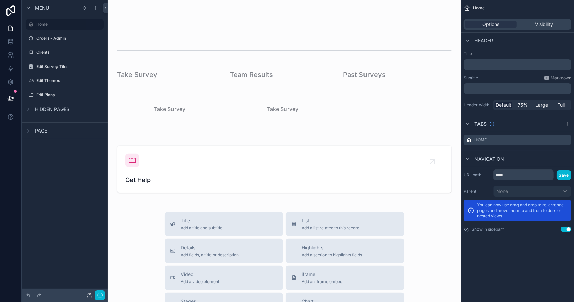
scroll to position [34, 0]
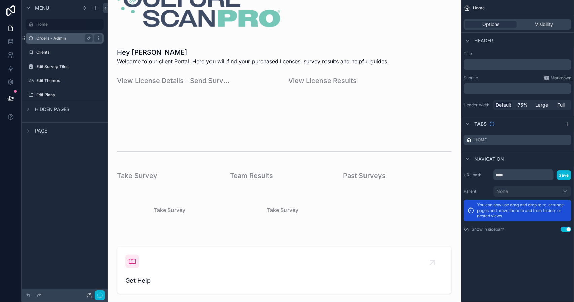
click at [43, 38] on label "Orders - Admin" at bounding box center [63, 38] width 54 height 5
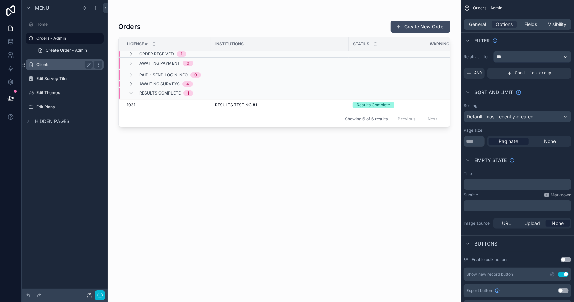
click at [48, 67] on label "Clients" at bounding box center [63, 64] width 54 height 5
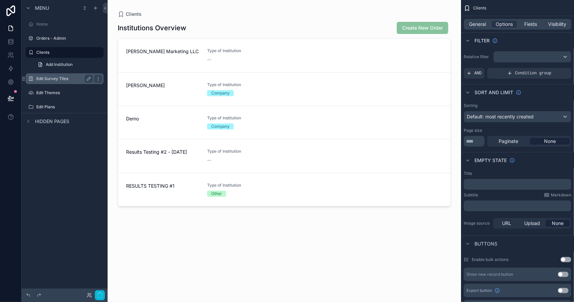
click at [50, 79] on label "Edit Survey Tiles" at bounding box center [63, 78] width 54 height 5
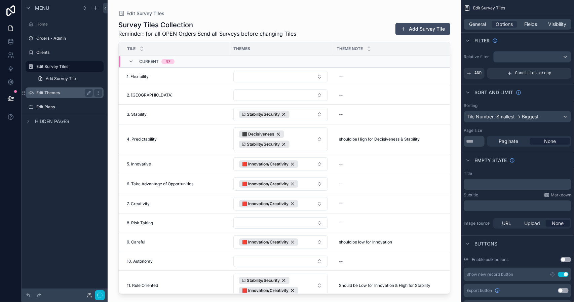
click at [50, 90] on label "Edit Themes" at bounding box center [63, 92] width 54 height 5
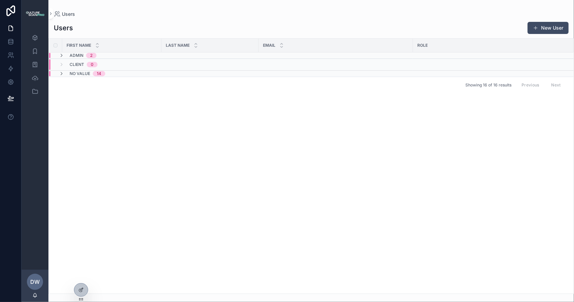
click at [36, 278] on span "DW" at bounding box center [34, 282] width 9 height 8
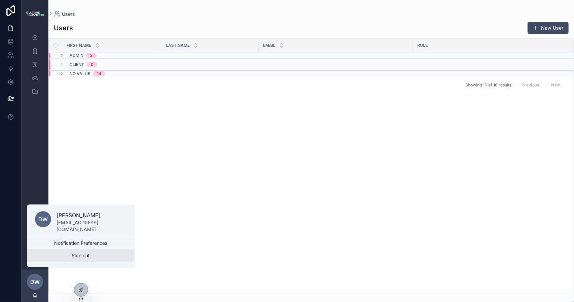
click at [83, 255] on button "Sign out" at bounding box center [81, 256] width 108 height 12
